Goal: Task Accomplishment & Management: Manage account settings

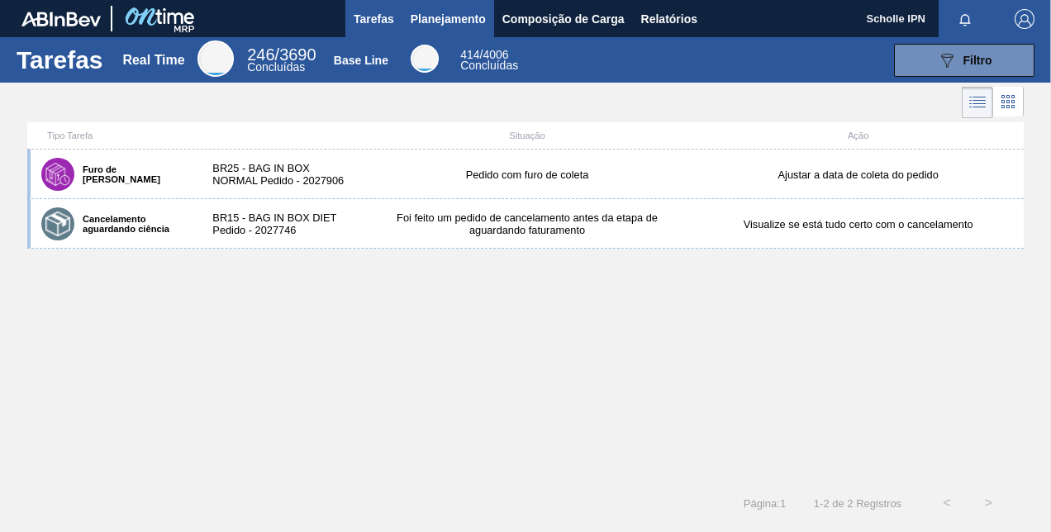
click at [450, 25] on span "Planejamento" at bounding box center [448, 19] width 75 height 20
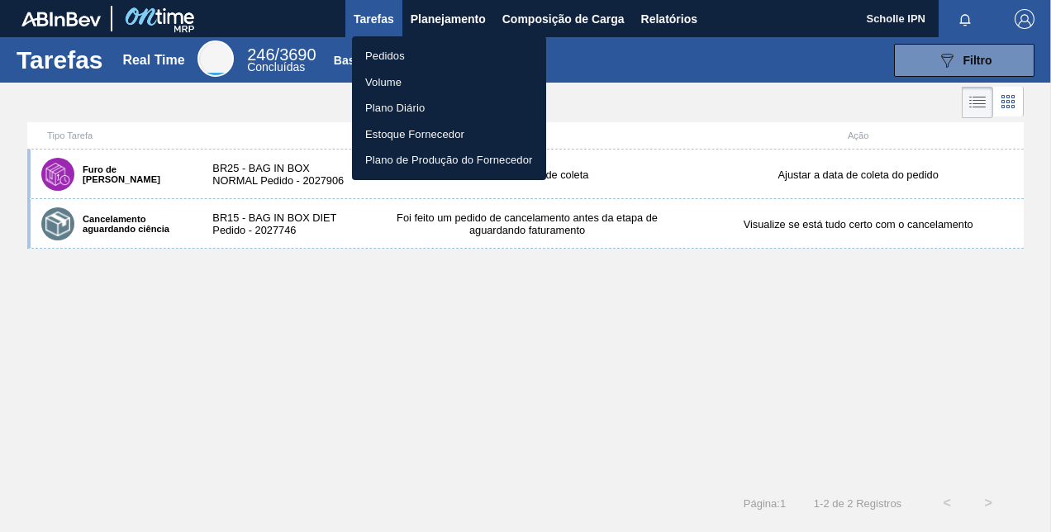
click at [434, 46] on li "Pedidos" at bounding box center [449, 56] width 194 height 26
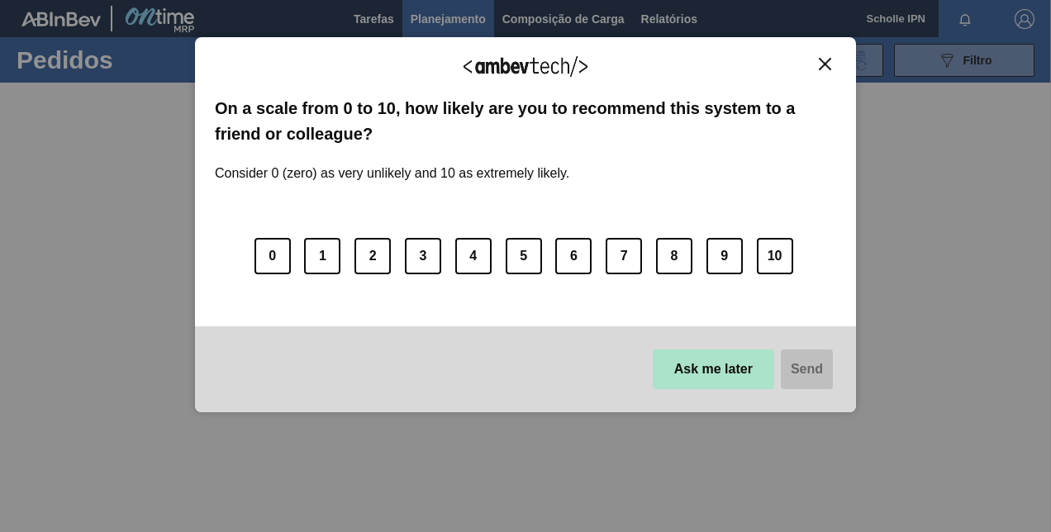
click at [754, 378] on button "Ask me later" at bounding box center [713, 370] width 121 height 40
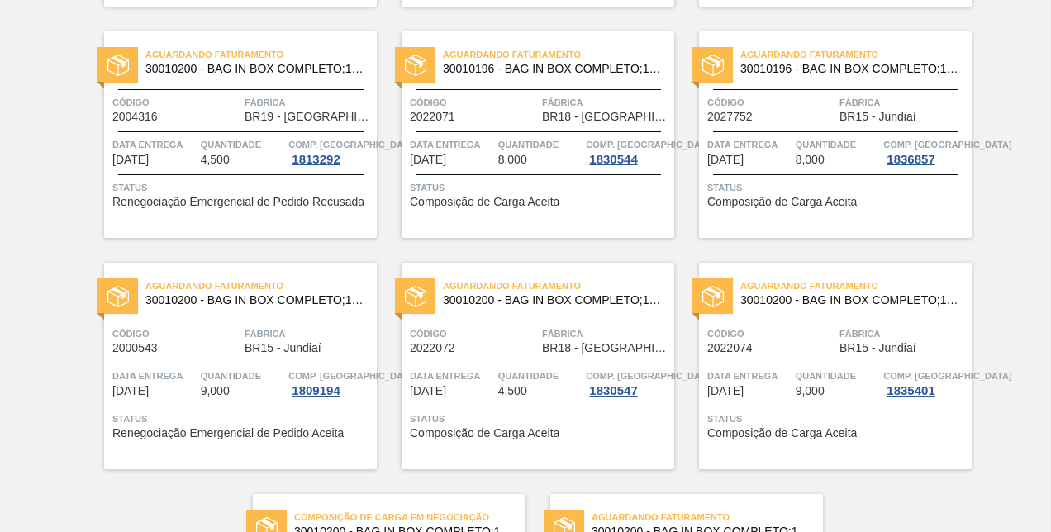
scroll to position [807, 0]
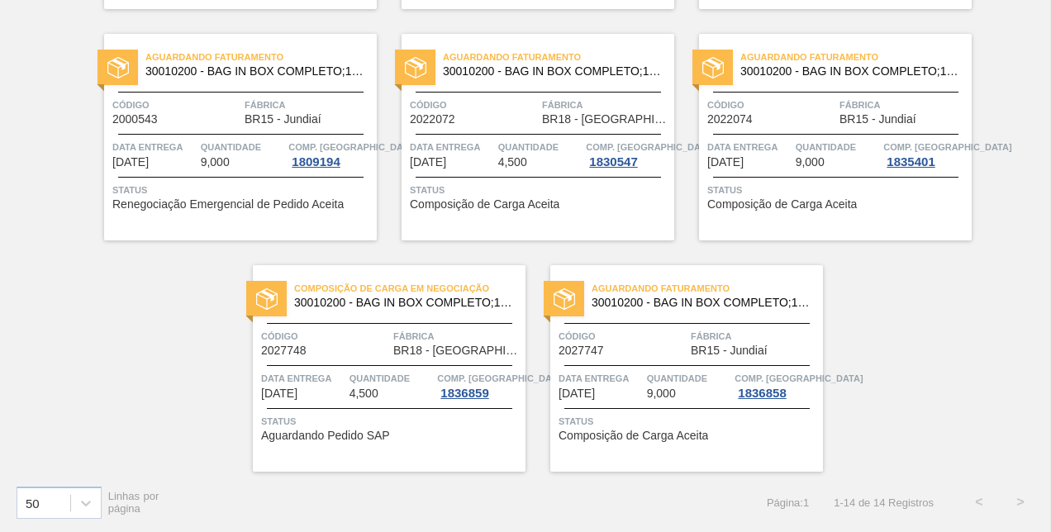
click at [398, 445] on div "Composição de Carga em Negociação 30010200 - BAG IN BOX COMPLETO;18L;DIET;; Cód…" at bounding box center [389, 368] width 273 height 207
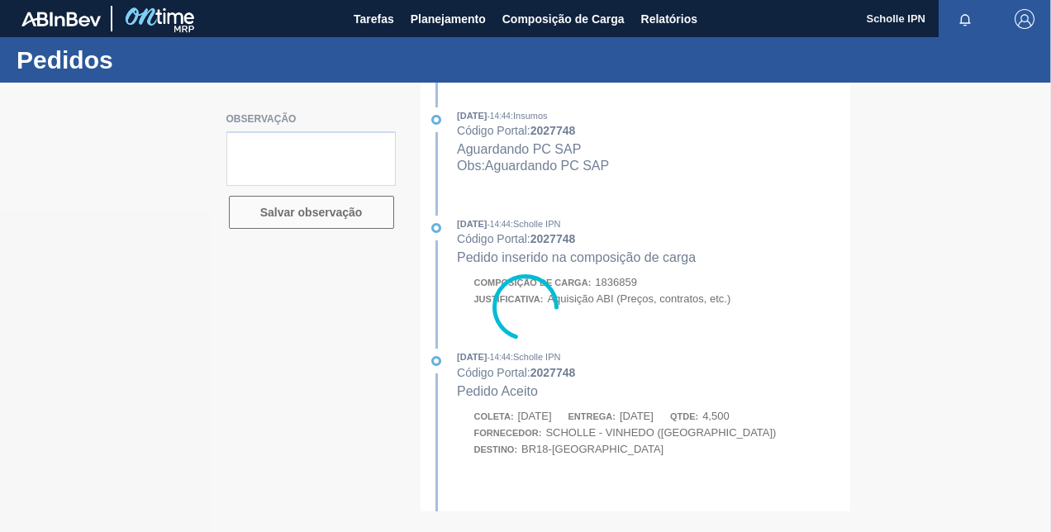
type textarea "sales 125003102"
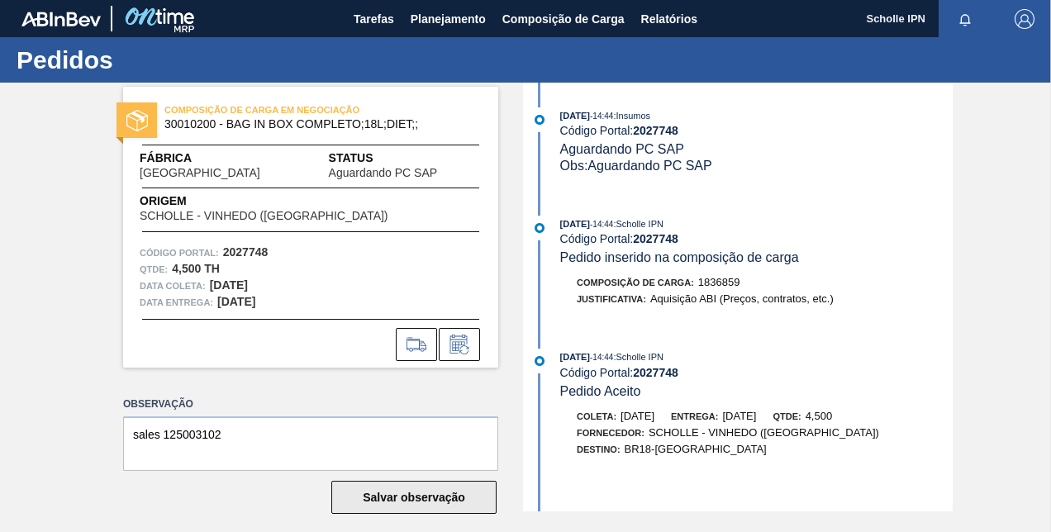
click at [377, 488] on button "Salvar observação" at bounding box center [413, 497] width 165 height 33
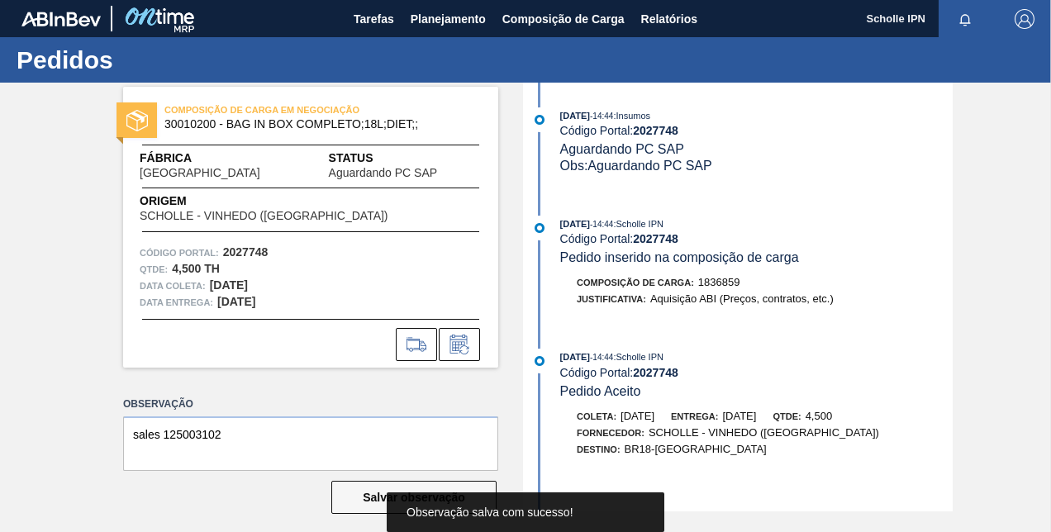
click at [977, 200] on div "COMPOSIÇÃO DE CARGA EM NEGOCIAÇÃO 30010200 - BAG IN BOX COMPLETO;18L;DIET;; Fáb…" at bounding box center [525, 297] width 1051 height 429
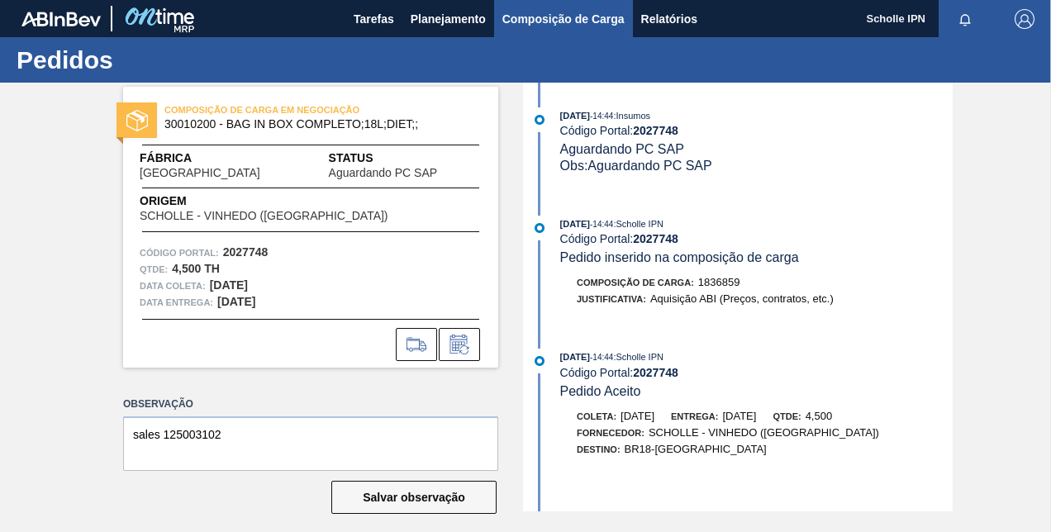
click at [540, 26] on span "Composição de Carga" at bounding box center [563, 19] width 122 height 20
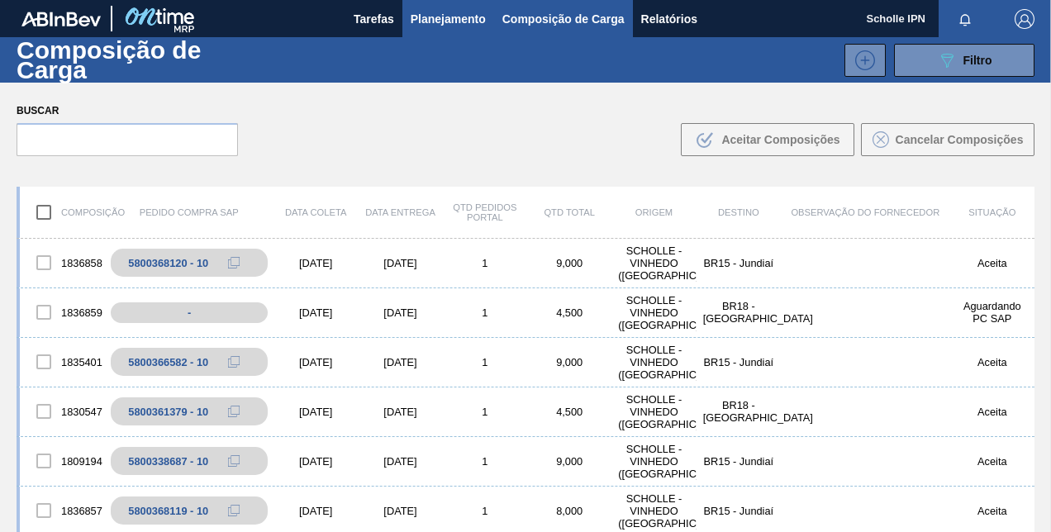
click at [456, 21] on span "Planejamento" at bounding box center [448, 19] width 75 height 20
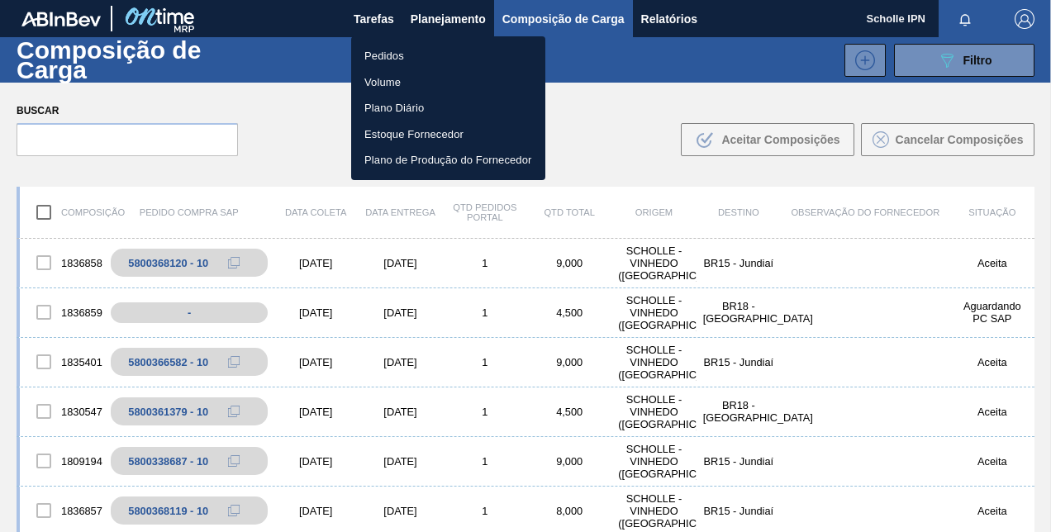
click at [438, 49] on li "Pedidos" at bounding box center [448, 56] width 194 height 26
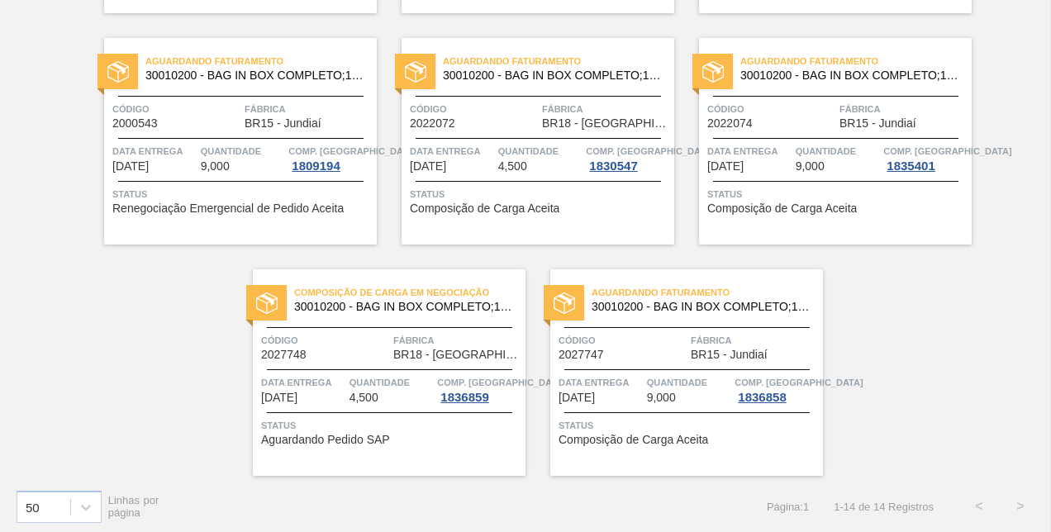
scroll to position [807, 0]
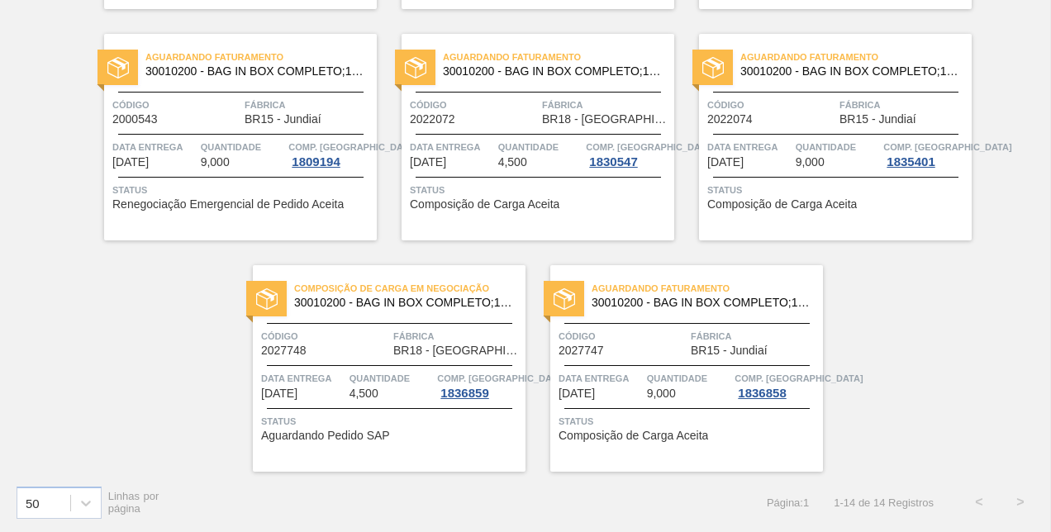
click at [337, 407] on div "Composição de Carga em Negociação 30010200 - BAG IN BOX COMPLETO;18L;DIET;; Cód…" at bounding box center [389, 368] width 273 height 207
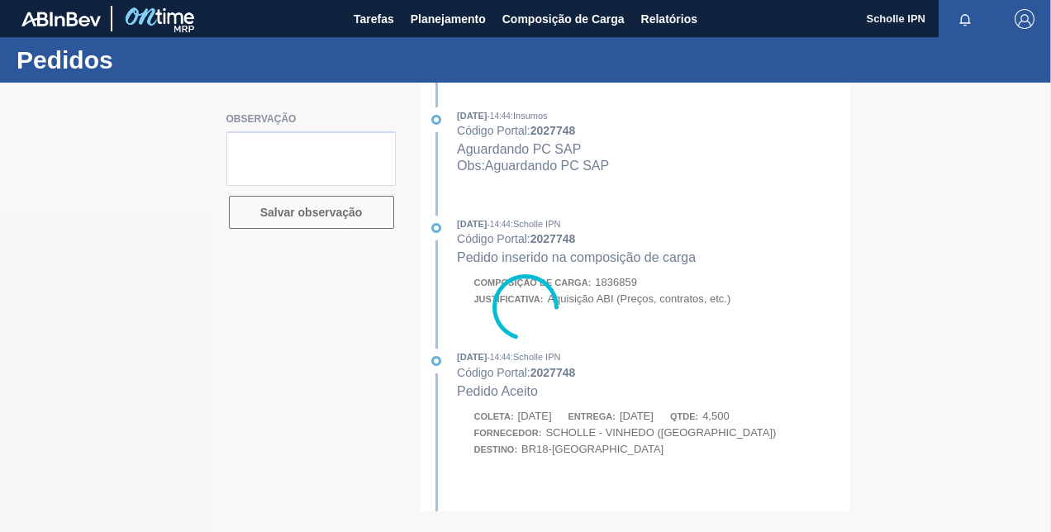
type textarea "sales 125003102"
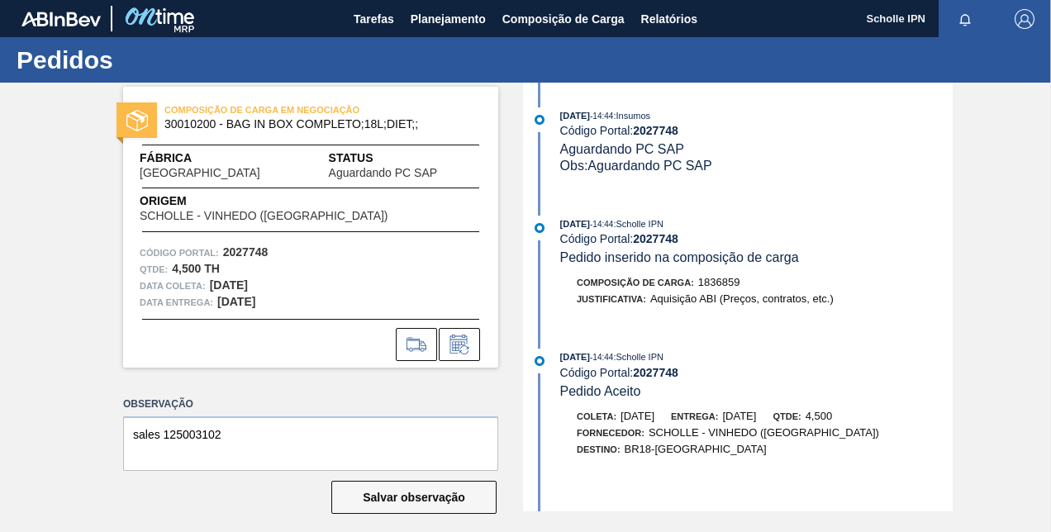
click at [653, 164] on span "Obs: Aguardando PC SAP" at bounding box center [636, 166] width 152 height 14
click at [648, 169] on span "Obs: Aguardando PC SAP" at bounding box center [636, 166] width 152 height 14
click at [476, 31] on button "Planejamento" at bounding box center [448, 18] width 92 height 37
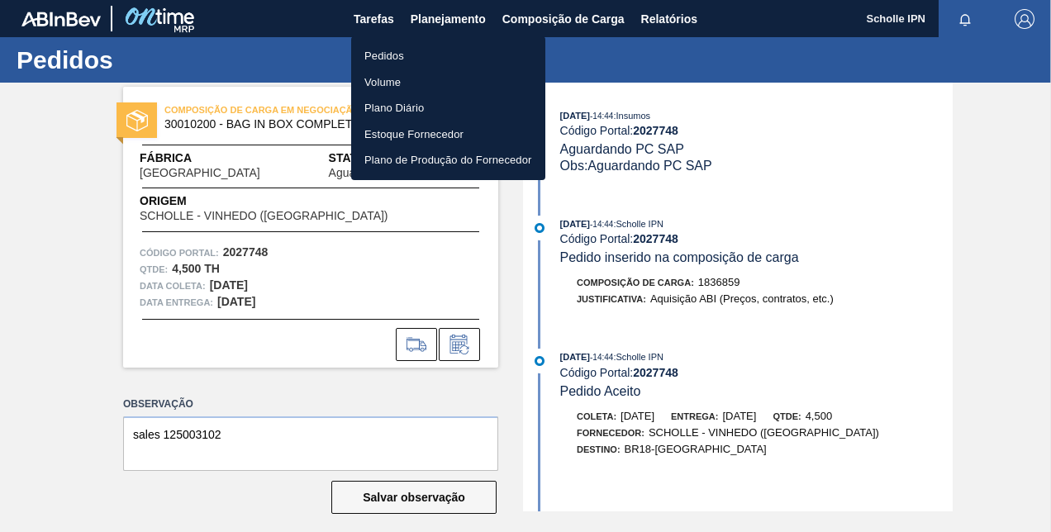
click at [473, 55] on li "Pedidos" at bounding box center [448, 56] width 194 height 26
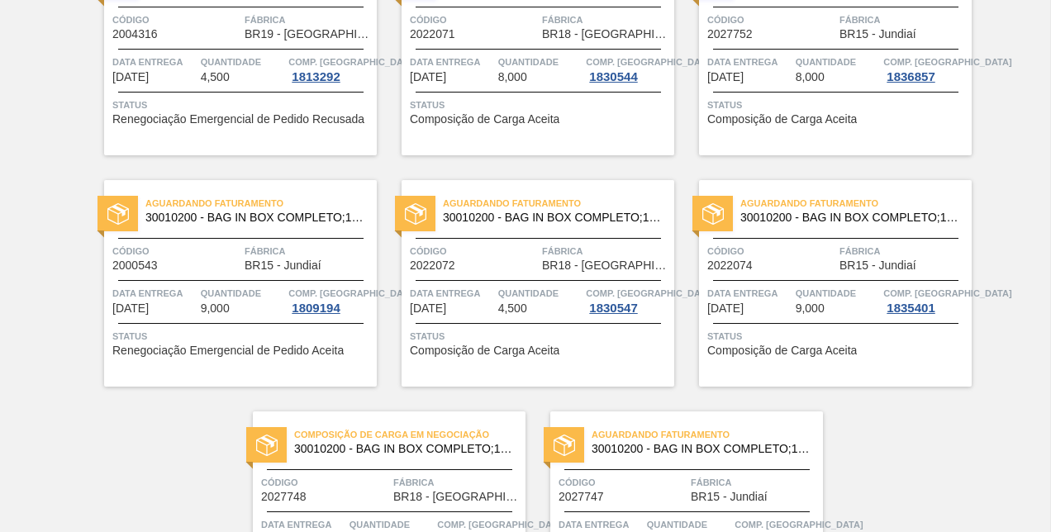
scroll to position [807, 0]
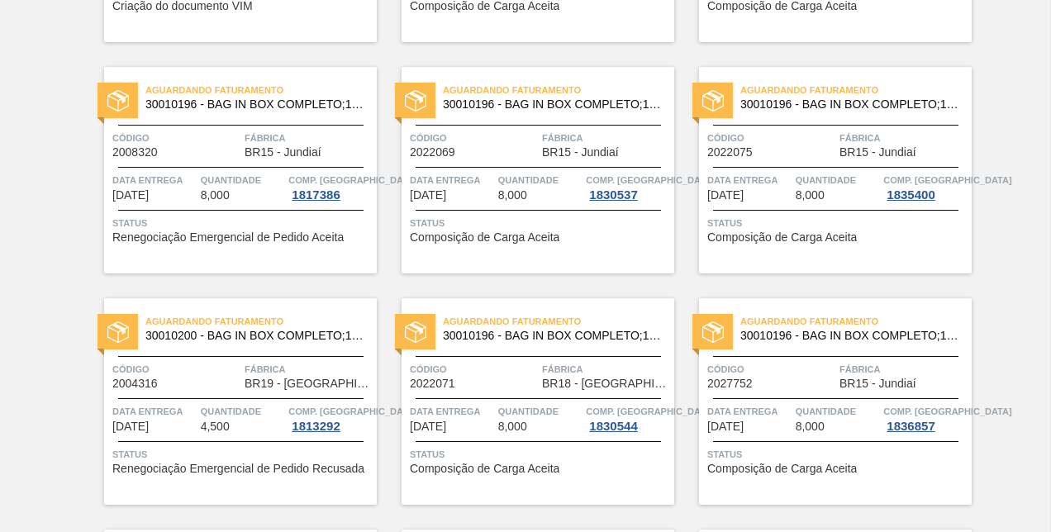
scroll to position [64, 0]
